Goal: Task Accomplishment & Management: Manage account settings

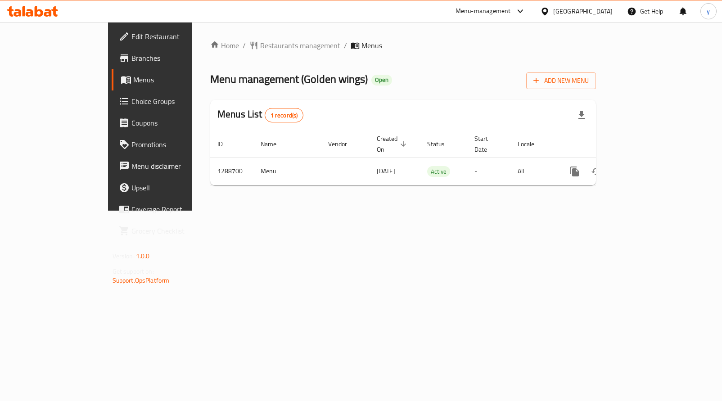
click at [131, 99] on span "Choice Groups" at bounding box center [176, 101] width 90 height 11
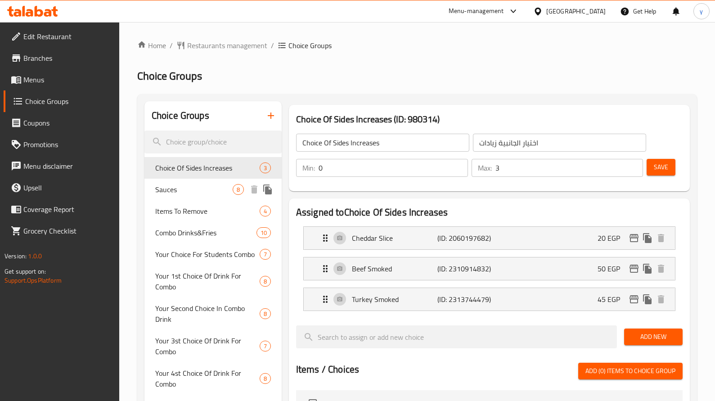
click at [220, 196] on div "Sauces 8" at bounding box center [212, 190] width 137 height 22
type input "Sauces"
type input "صوصات"
type input "1"
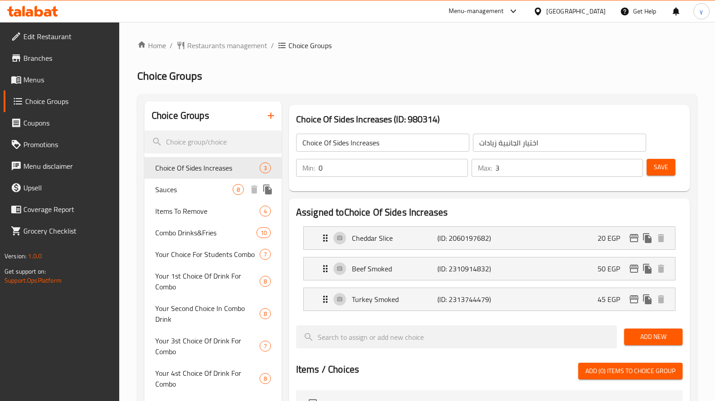
type input "2"
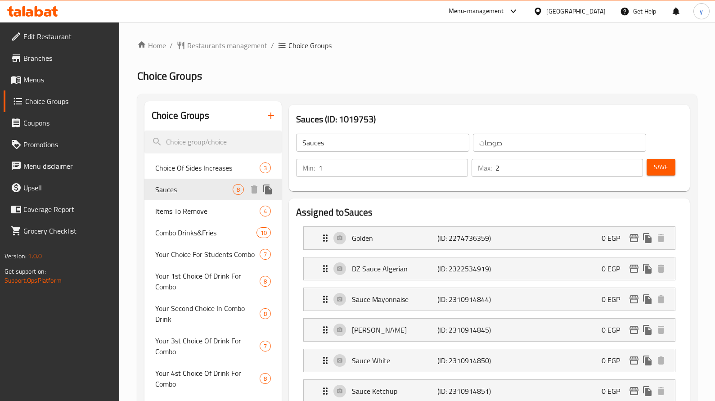
click at [220, 196] on div "Sauces 8" at bounding box center [212, 190] width 137 height 22
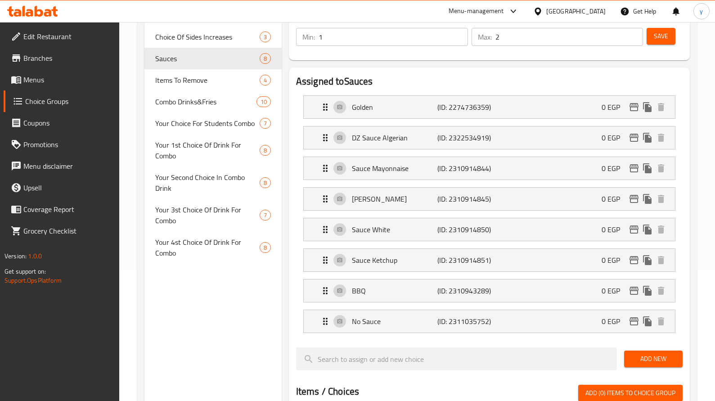
scroll to position [28, 0]
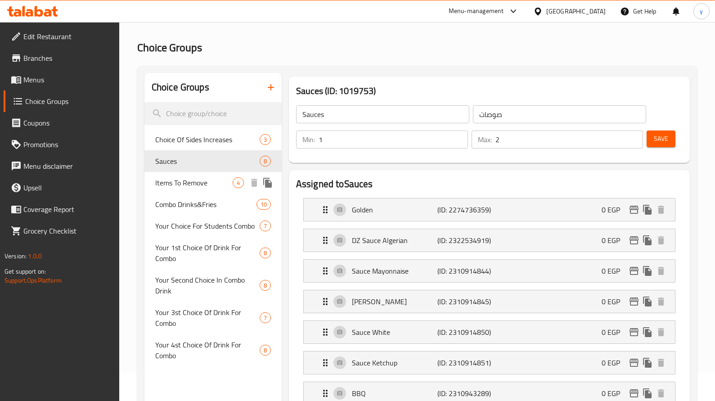
click at [201, 185] on span "Items To Remove" at bounding box center [193, 182] width 77 height 11
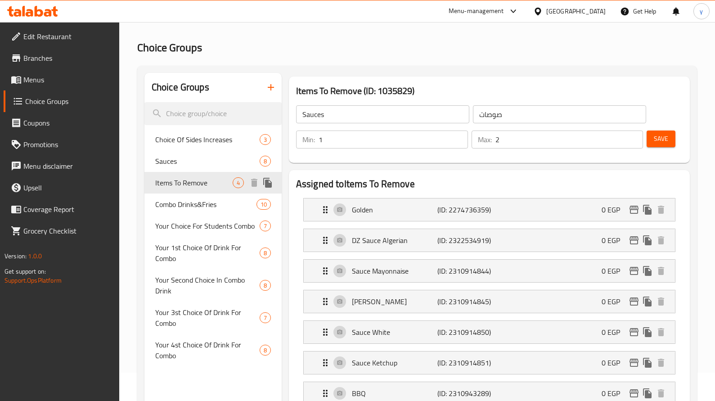
type input "Items To Remove"
type input "عناصر للإزالة"
type input "0"
type input "4"
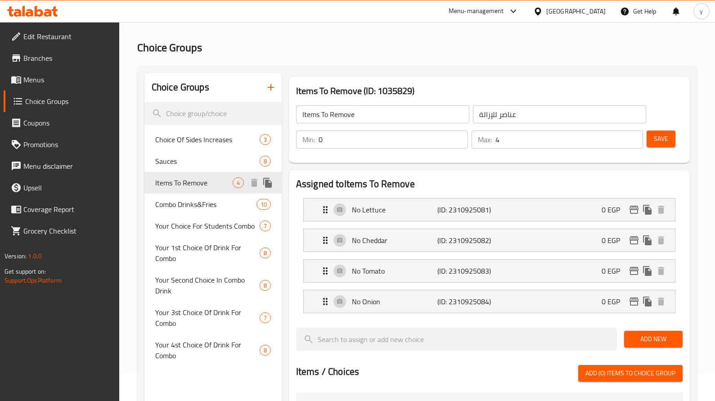
click at [201, 185] on span "Items To Remove" at bounding box center [193, 182] width 77 height 11
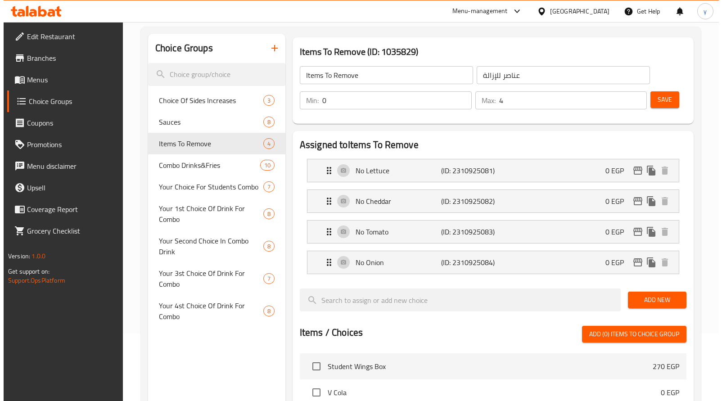
scroll to position [0, 0]
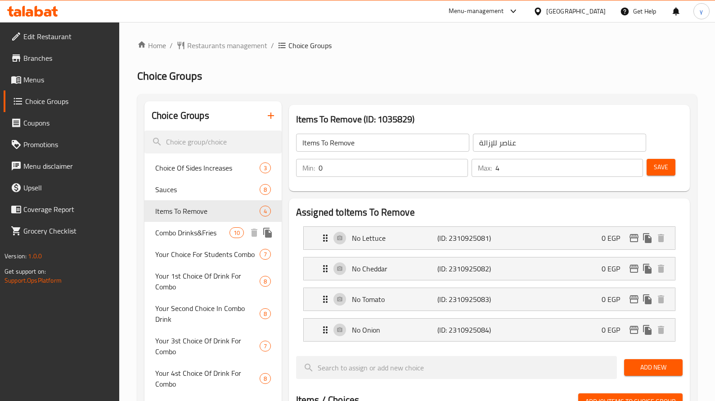
click at [185, 230] on span "Combo Drinks&Fries" at bounding box center [192, 232] width 74 height 11
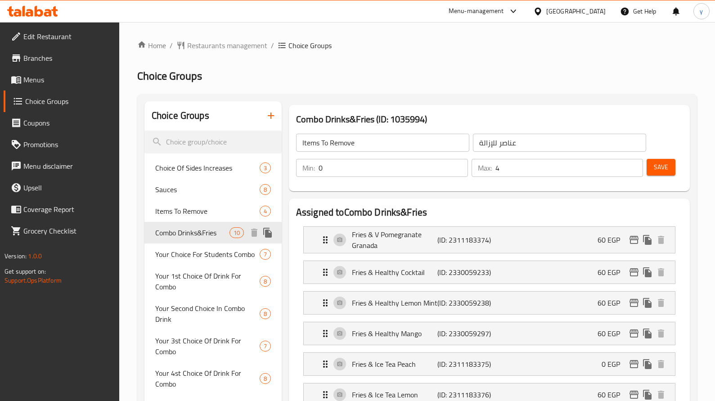
type input "Combo Drinks&Fries"
type input "كومبو مشروب&بطاطس"
type input "1"
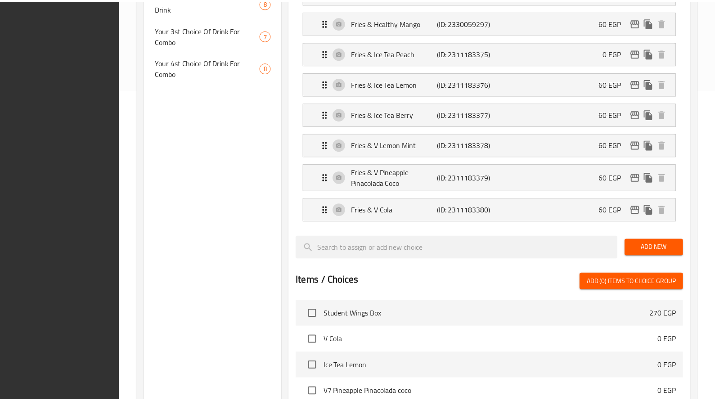
scroll to position [547, 0]
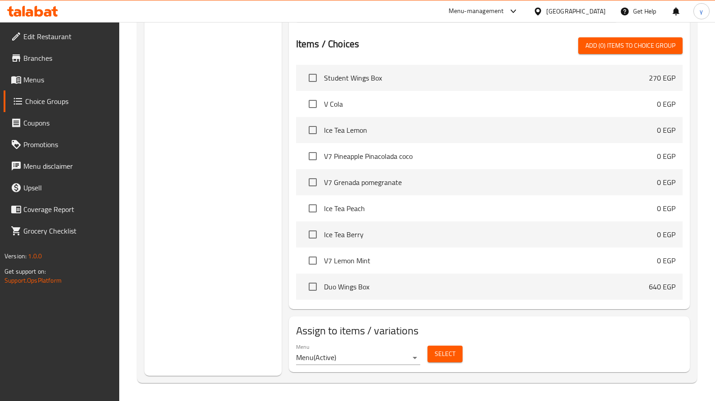
click at [33, 13] on icon at bounding box center [30, 13] width 8 height 8
